Goal: Task Accomplishment & Management: Use online tool/utility

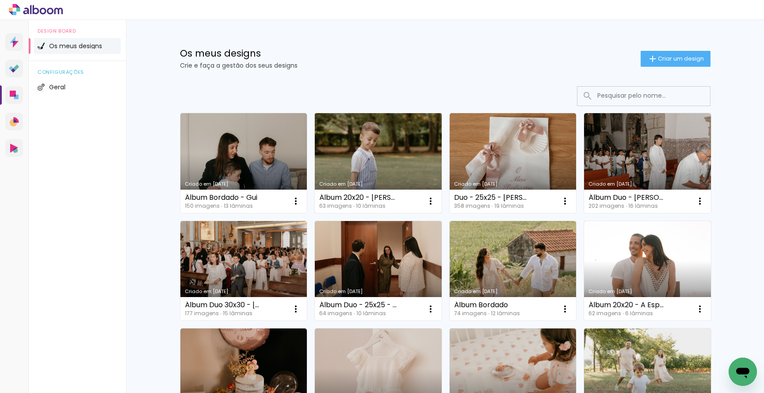
click at [372, 160] on link "Criado em [DATE]" at bounding box center [378, 163] width 127 height 100
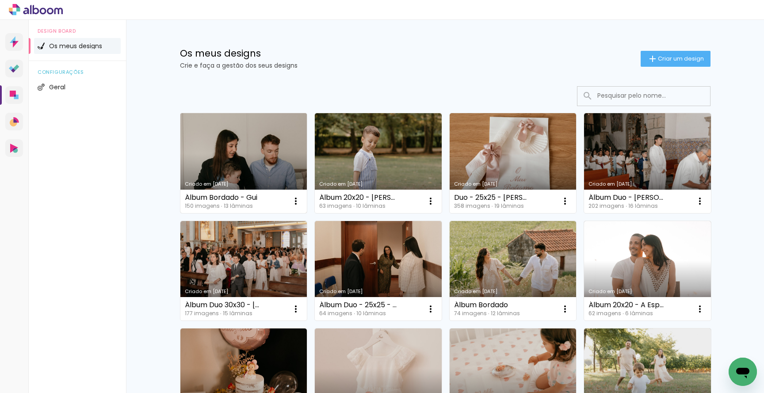
click at [271, 158] on link "Criado em [DATE]" at bounding box center [243, 163] width 127 height 100
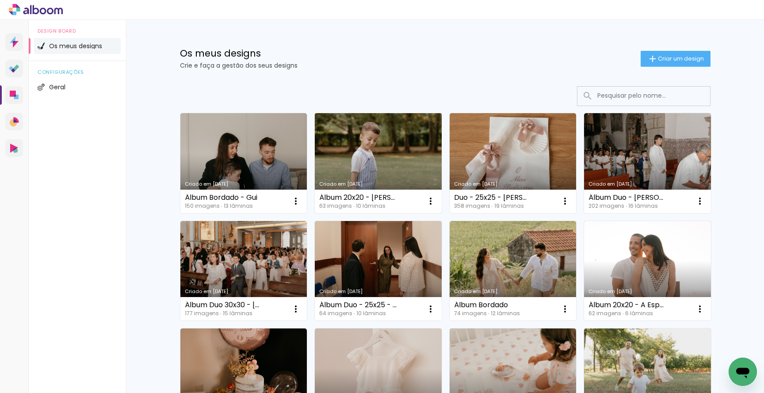
click at [325, 146] on link "Criado em [DATE]" at bounding box center [378, 163] width 127 height 100
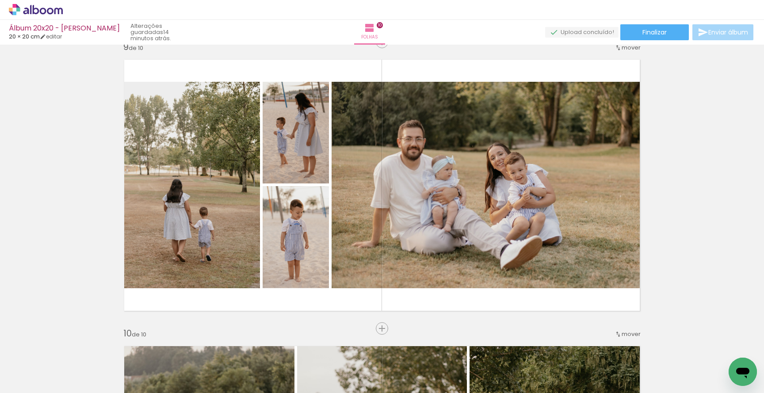
scroll to position [2309, 0]
